Goal: Task Accomplishment & Management: Manage account settings

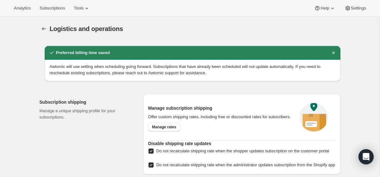
select select "PM"
select select "DAY"
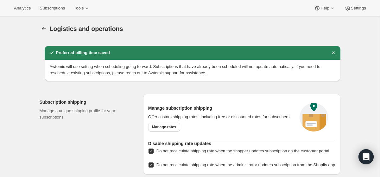
select select "DAY"
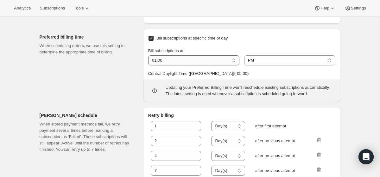
click at [201, 66] on select "01:00 02:00 03:00 04:00 05:00 06:00 07:00 08:00 09:00 10:00 11:00 12:00" at bounding box center [193, 60] width 91 height 10
select select "11:00"
click at [148, 66] on select "01:00 02:00 03:00 04:00 05:00 06:00 07:00 08:00 09:00 10:00 11:00 12:00" at bounding box center [193, 60] width 91 height 10
click at [266, 66] on select "AM PM" at bounding box center [289, 60] width 91 height 10
select select "AM"
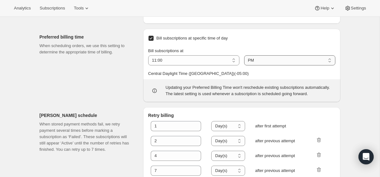
click at [244, 66] on select "AM PM" at bounding box center [289, 60] width 91 height 10
